Goal: Transaction & Acquisition: Purchase product/service

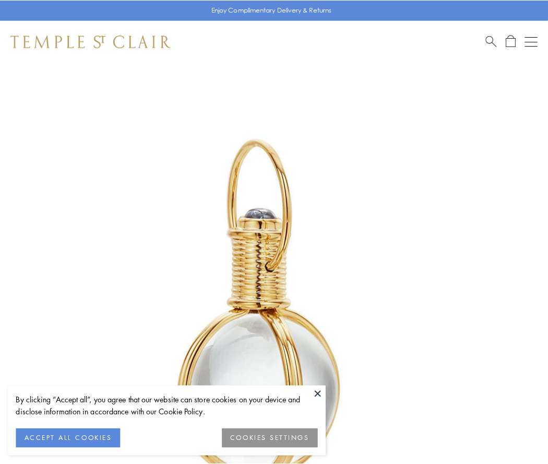
scroll to position [273, 0]
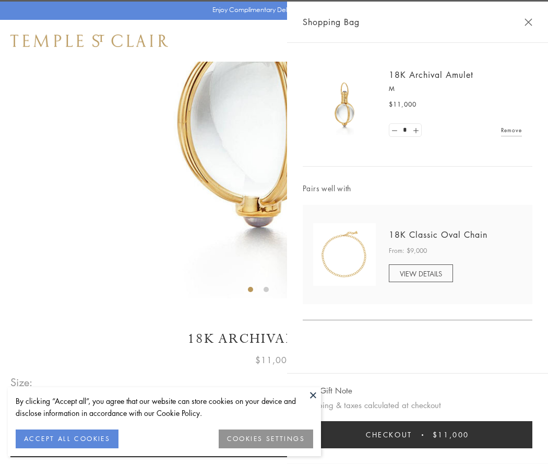
click at [418, 435] on button "Checkout $11,000" at bounding box center [418, 434] width 230 height 27
